Goal: Find contact information: Obtain details needed to contact an individual or organization

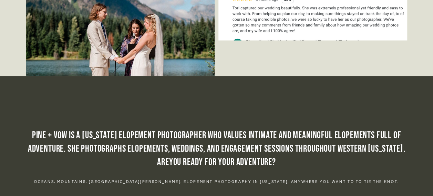
scroll to position [3872, 0]
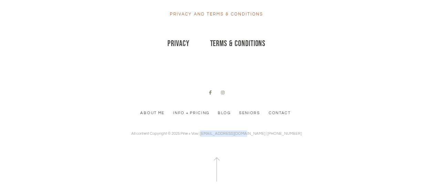
drag, startPoint x: 259, startPoint y: 126, endPoint x: 218, endPoint y: 125, distance: 41.4
click at [218, 131] on p "All content Copyright © 2025 Pine + Vow | [EMAIL_ADDRESS][DOMAIN_NAME] | [PHONE…" at bounding box center [216, 134] width 171 height 7
copy p "[EMAIL_ADDRESS][DOMAIN_NAME]"
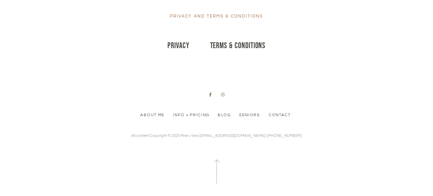
scroll to position [3872, 0]
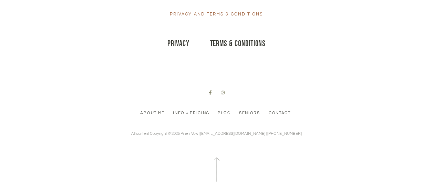
click at [263, 120] on div "About Me Info + Pricing Blog Seniors Contact" at bounding box center [216, 119] width 157 height 21
drag, startPoint x: 260, startPoint y: 123, endPoint x: 217, endPoint y: 125, distance: 43.1
click at [217, 131] on p "All content Copyright © 2025 Pine + Vow | [EMAIL_ADDRESS][DOMAIN_NAME] | [PHONE…" at bounding box center [216, 134] width 171 height 7
copy p "[EMAIL_ADDRESS][DOMAIN_NAME]"
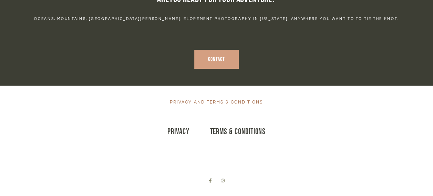
scroll to position [3872, 0]
